Goal: Complete application form: Complete application form

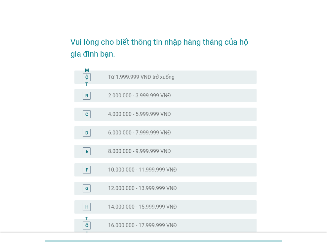
scroll to position [66, 0]
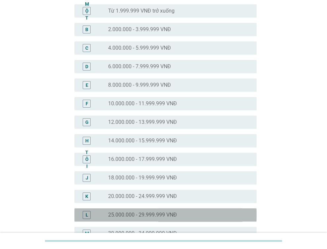
click at [143, 215] on font "25.000.000 - 29.999.999 VNĐ" at bounding box center [142, 214] width 69 height 6
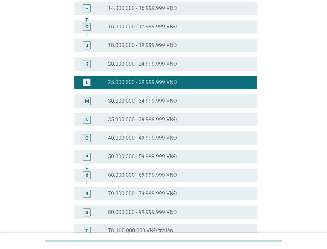
scroll to position [291, 0]
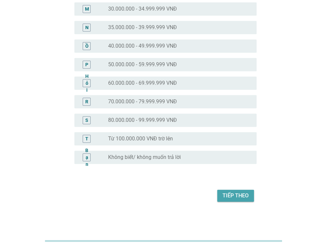
click at [233, 198] on font "Tiếp theo" at bounding box center [236, 195] width 26 height 6
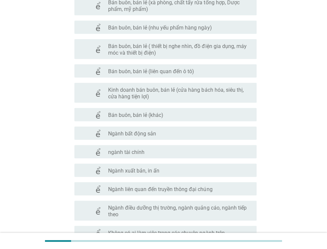
scroll to position [331, 0]
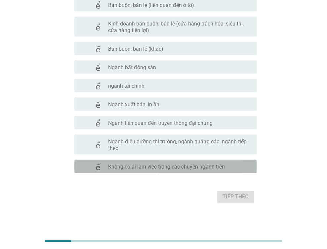
click at [207, 166] on font "Không có ai làm việc trong các chuyên ngành trên" at bounding box center [166, 167] width 117 height 6
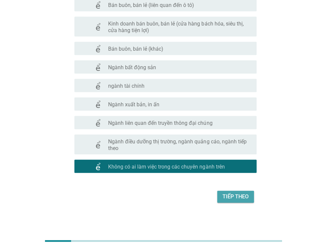
click at [240, 200] on font "Tiếp theo" at bounding box center [236, 196] width 26 height 6
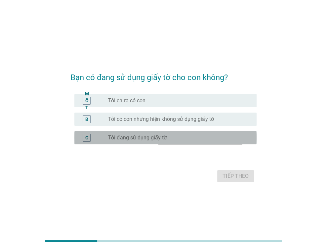
click at [158, 135] on font "Tôi đang sử dụng giấy tờ" at bounding box center [137, 137] width 59 height 6
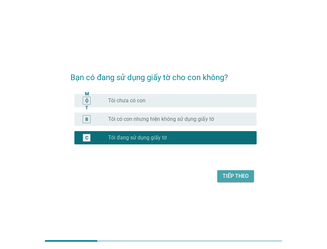
click at [241, 174] on font "Tiếp theo" at bounding box center [236, 176] width 26 height 6
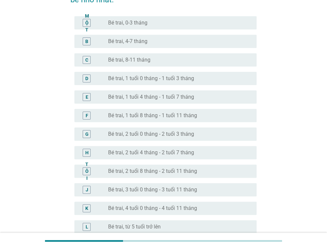
scroll to position [132, 0]
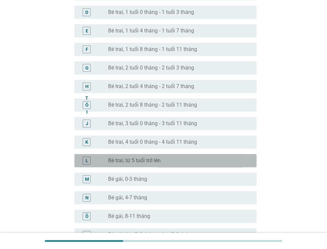
click at [179, 159] on div "nút radio chưa được chọn Bé trai, từ 5 tuổi trở lên" at bounding box center [177, 160] width 138 height 7
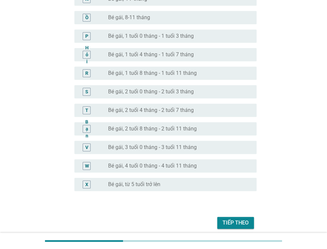
scroll to position [358, 0]
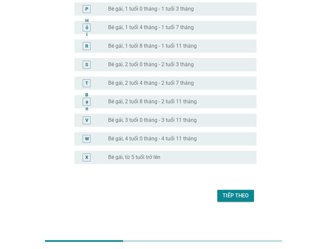
click at [228, 193] on font "Tiếp theo" at bounding box center [236, 195] width 26 height 6
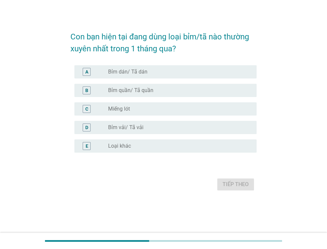
scroll to position [0, 0]
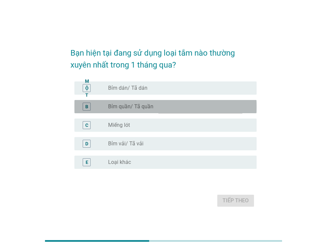
click at [143, 106] on font "Bỉm quần/ Tã quần" at bounding box center [130, 106] width 45 height 6
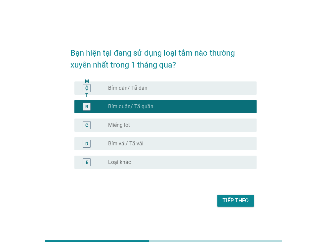
click at [244, 203] on font "Tiếp theo" at bounding box center [236, 200] width 26 height 6
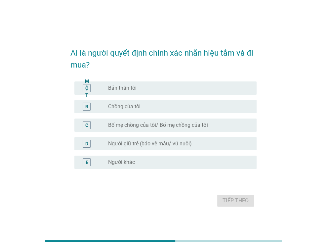
click at [142, 88] on div "nút radio chưa được chọn Bản thân tôi" at bounding box center [177, 88] width 138 height 7
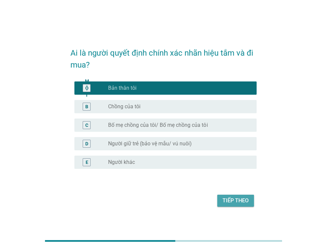
click at [229, 201] on font "Tiếp theo" at bounding box center [236, 200] width 26 height 6
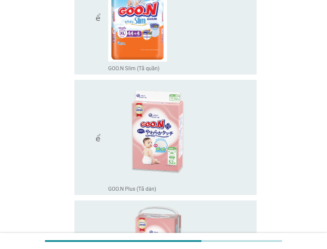
scroll to position [331, 0]
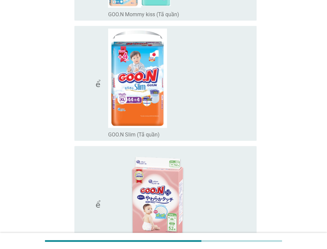
click at [190, 113] on div "check_box_outline_blank GOO.N Slim (Tã quần)" at bounding box center [179, 83] width 143 height 110
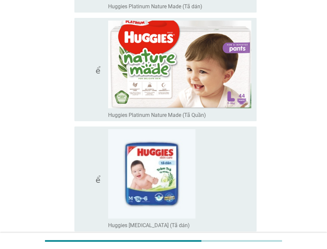
scroll to position [1986, 0]
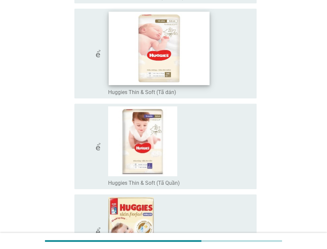
click at [172, 39] on img at bounding box center [159, 48] width 101 height 73
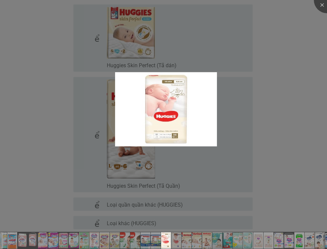
scroll to position [2317, 0]
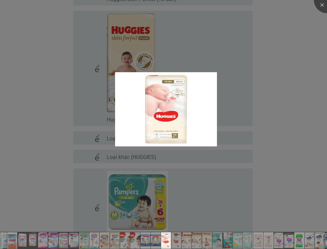
click at [238, 82] on div at bounding box center [163, 124] width 327 height 249
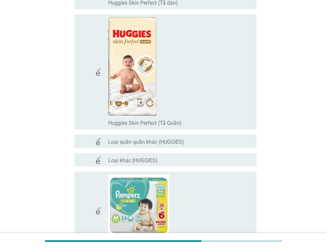
click at [91, 69] on font "kiểm tra" at bounding box center [107, 72] width 55 height 8
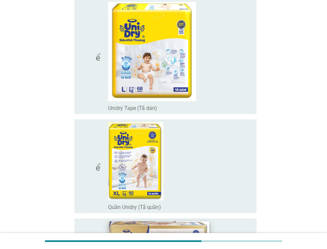
scroll to position [4038, 0]
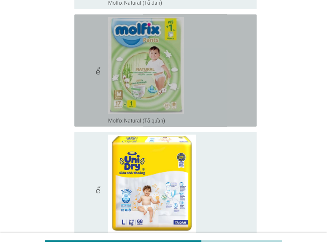
click at [88, 70] on icon "kiểm tra" at bounding box center [107, 70] width 55 height 107
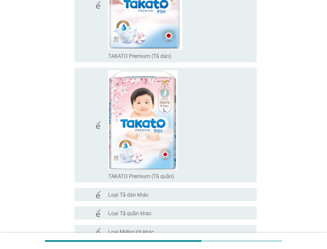
scroll to position [5220, 0]
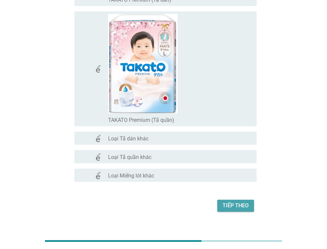
click at [229, 202] on font "Tiếp theo" at bounding box center [236, 205] width 26 height 6
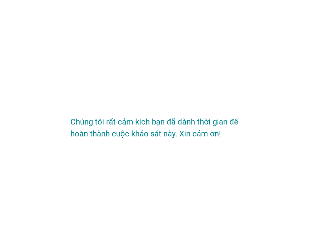
scroll to position [0, 0]
